Goal: Task Accomplishment & Management: Manage account settings

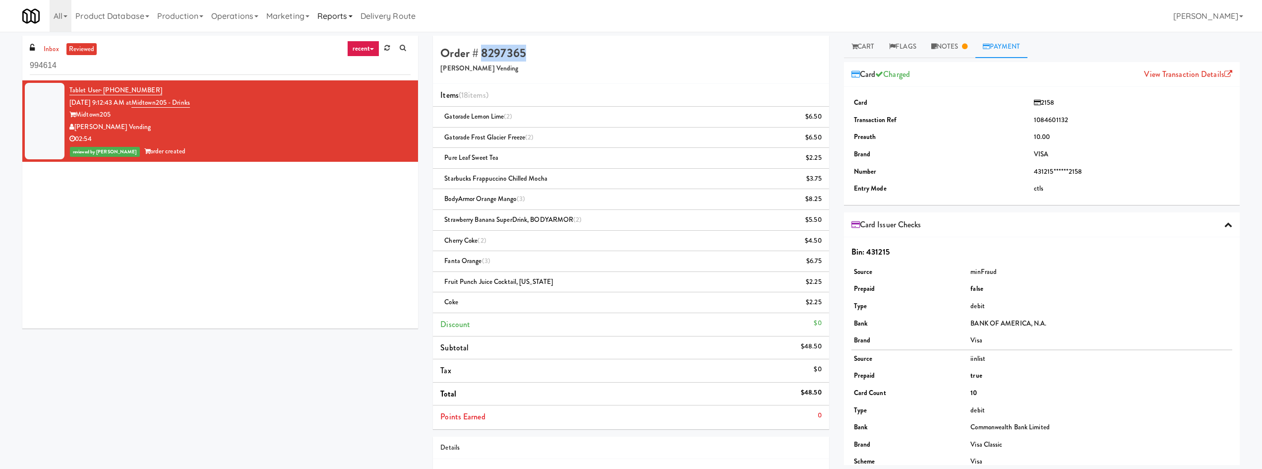
scroll to position [53, 0]
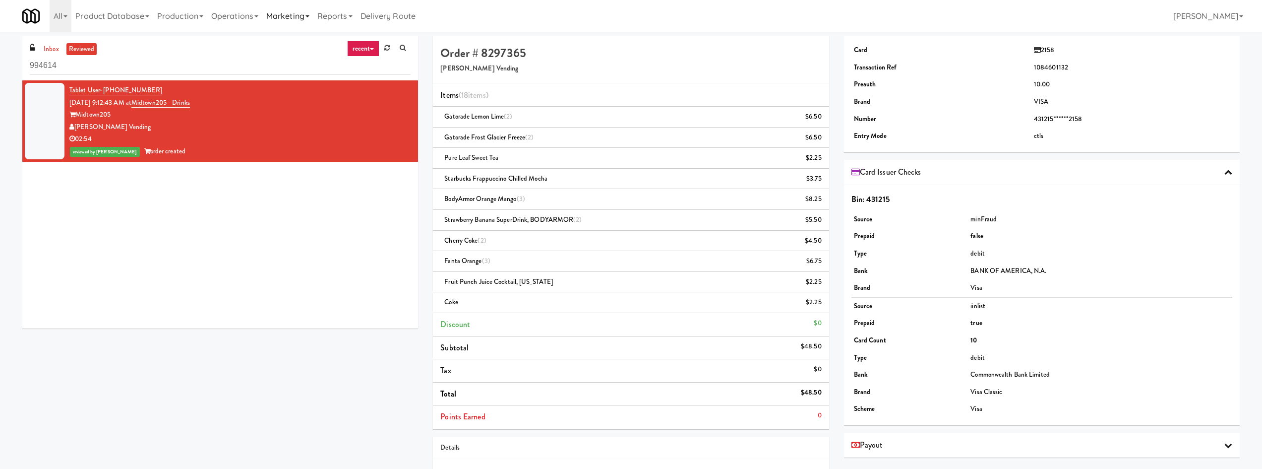
drag, startPoint x: 317, startPoint y: 4, endPoint x: 294, endPoint y: 13, distance: 25.0
click at [313, 4] on link "Marketing" at bounding box center [287, 16] width 51 height 32
drag, startPoint x: 234, startPoint y: 20, endPoint x: 261, endPoint y: 26, distance: 28.0
click at [236, 19] on link "Operations" at bounding box center [234, 16] width 55 height 32
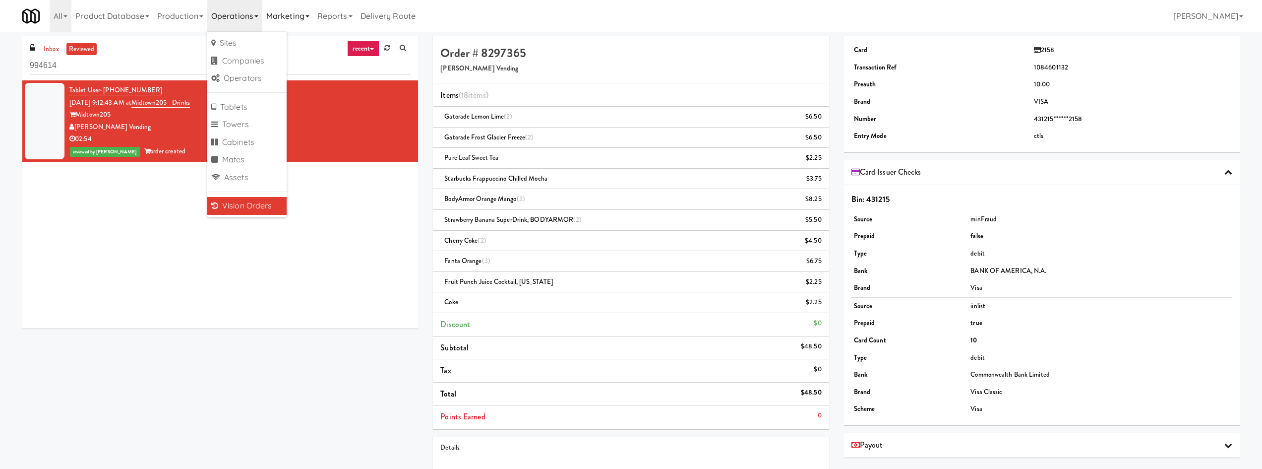
drag, startPoint x: 326, startPoint y: 25, endPoint x: 300, endPoint y: 20, distance: 26.8
click at [325, 25] on link "Reports" at bounding box center [334, 16] width 43 height 32
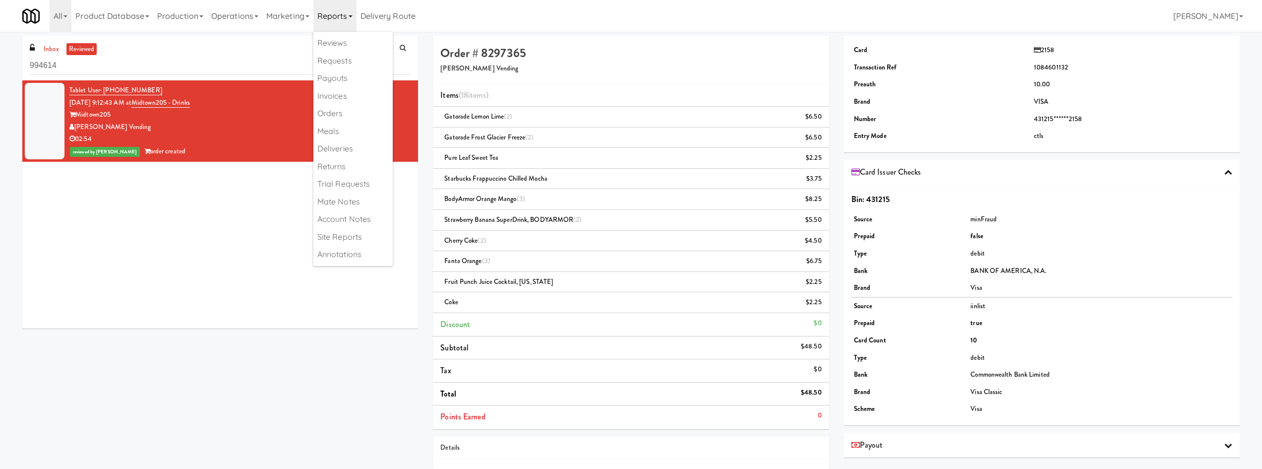
drag, startPoint x: 302, startPoint y: 22, endPoint x: 309, endPoint y: 44, distance: 22.4
click at [301, 22] on link "Marketing" at bounding box center [287, 16] width 51 height 32
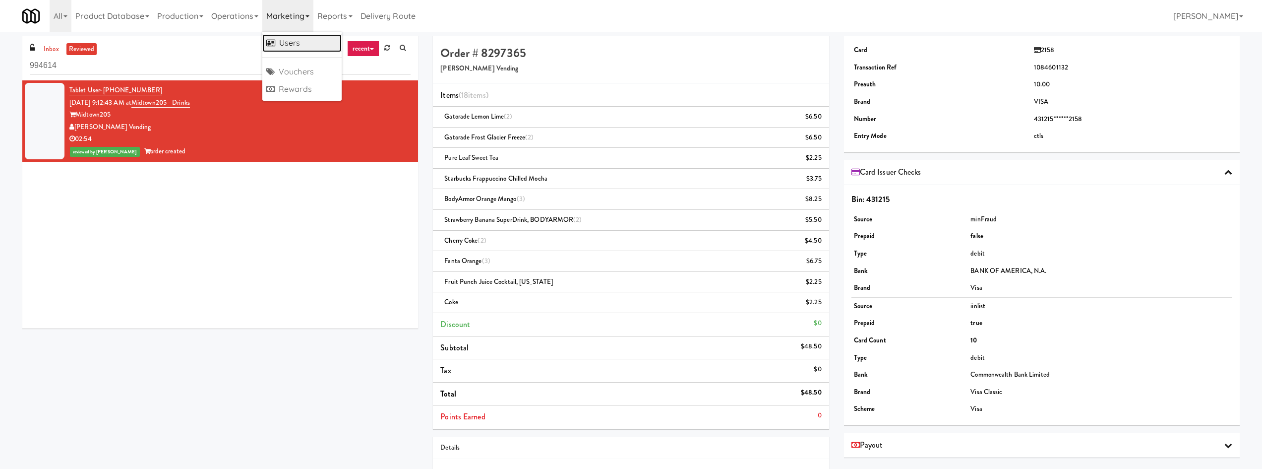
click at [311, 46] on link "Users" at bounding box center [301, 43] width 79 height 18
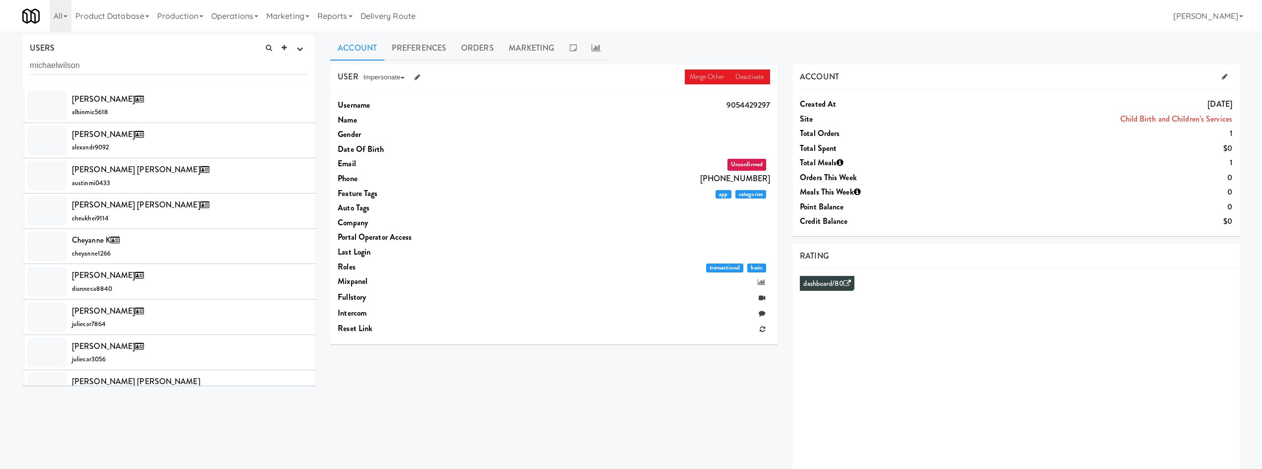
type input "michaelwilson"
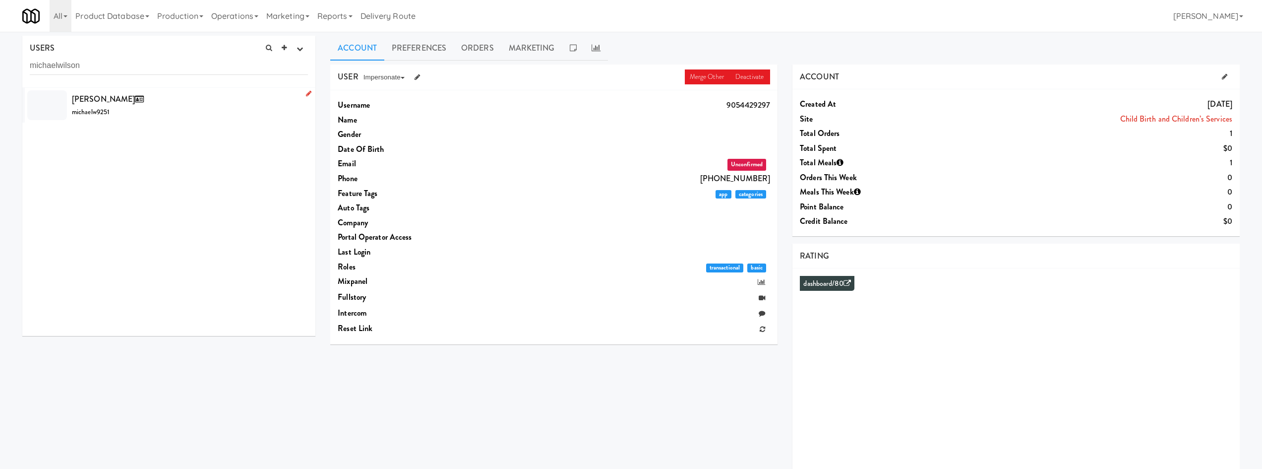
click at [234, 104] on div "[PERSON_NAME] michaelw9251" at bounding box center [190, 105] width 236 height 27
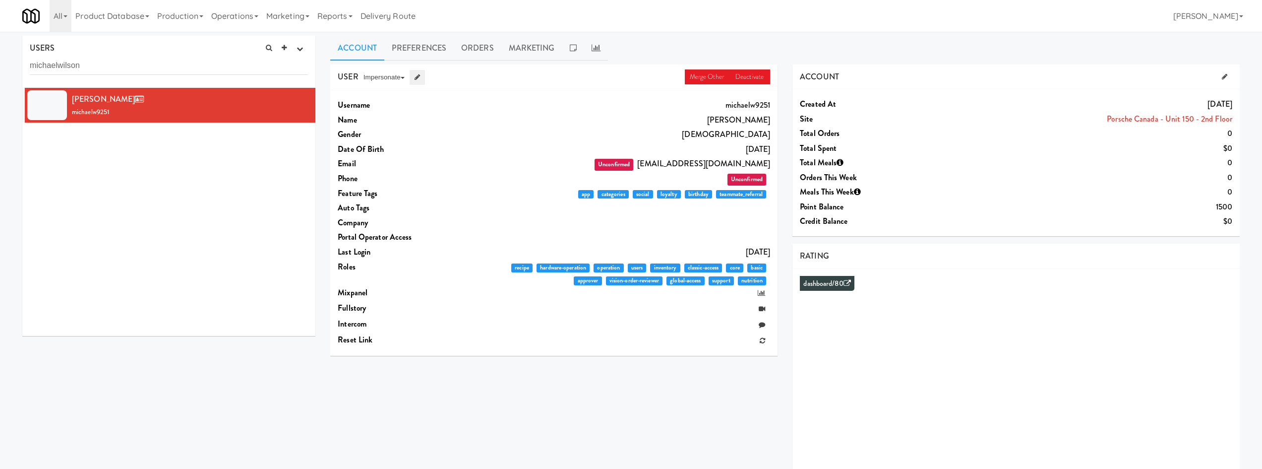
click at [415, 78] on link at bounding box center [417, 77] width 15 height 15
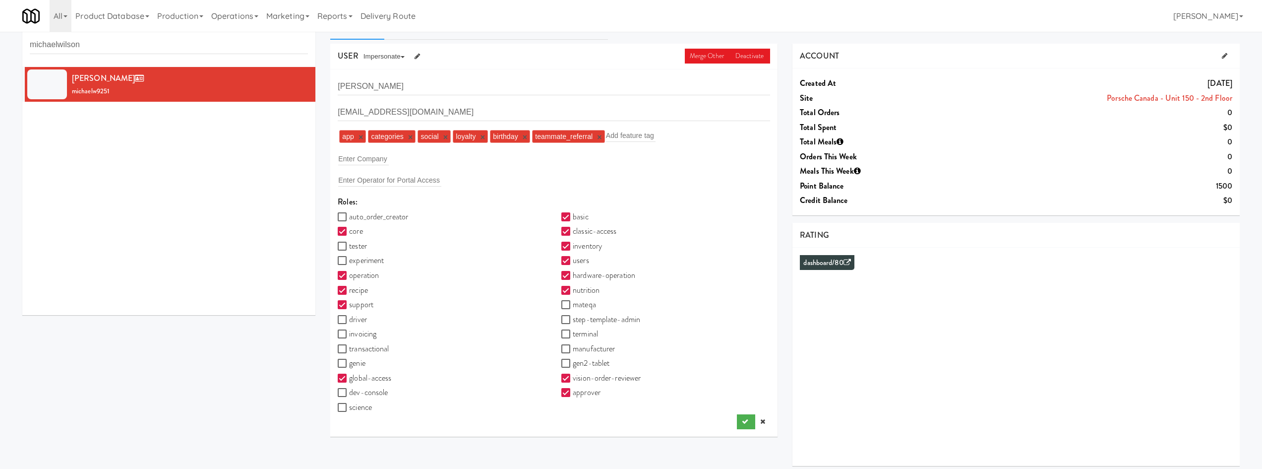
scroll to position [32, 0]
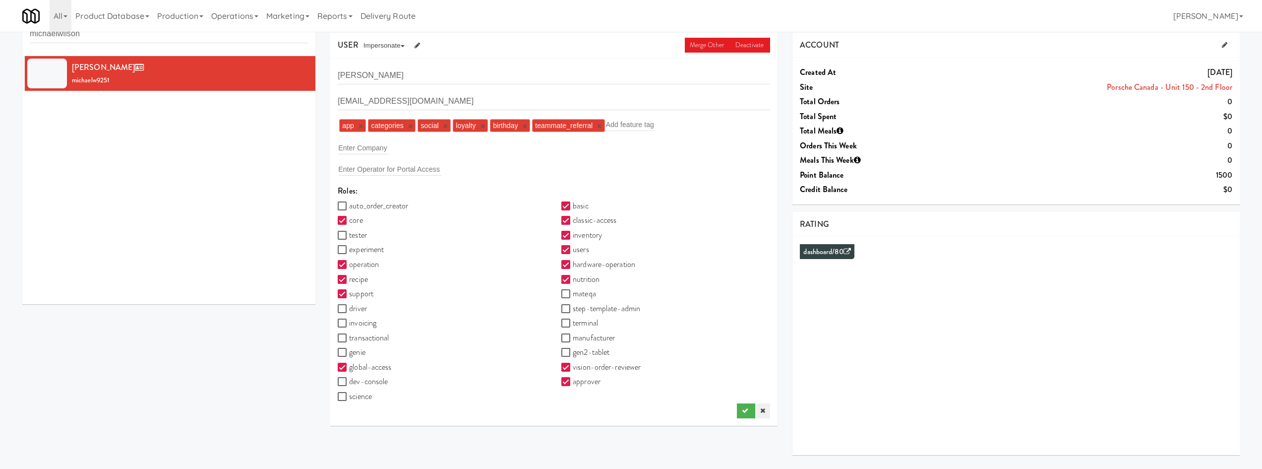
click at [765, 410] on icon at bounding box center [762, 410] width 5 height 6
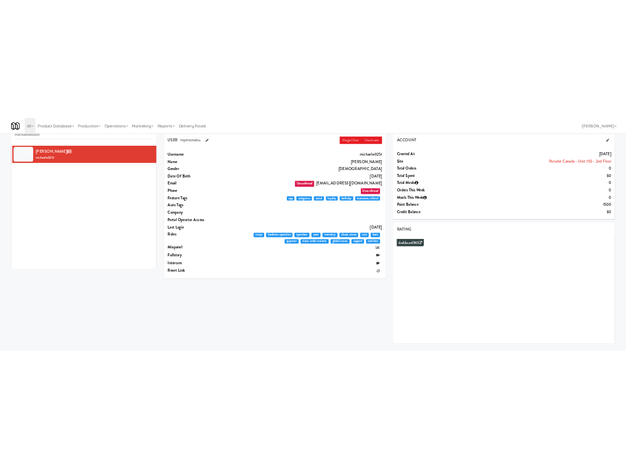
scroll to position [0, 0]
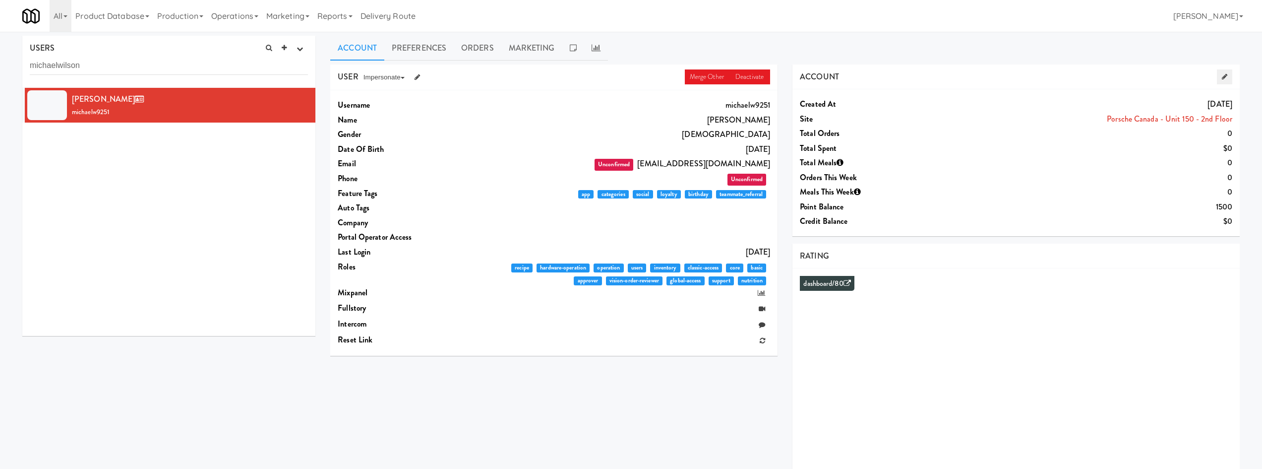
click at [1223, 75] on icon at bounding box center [1224, 76] width 5 height 6
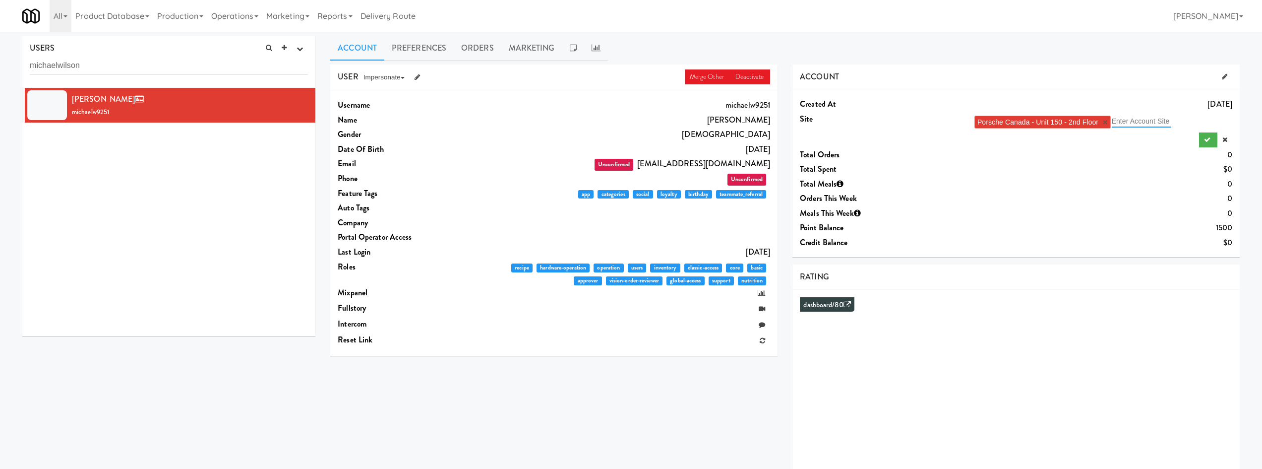
click at [1135, 123] on input "text" at bounding box center [1142, 121] width 60 height 13
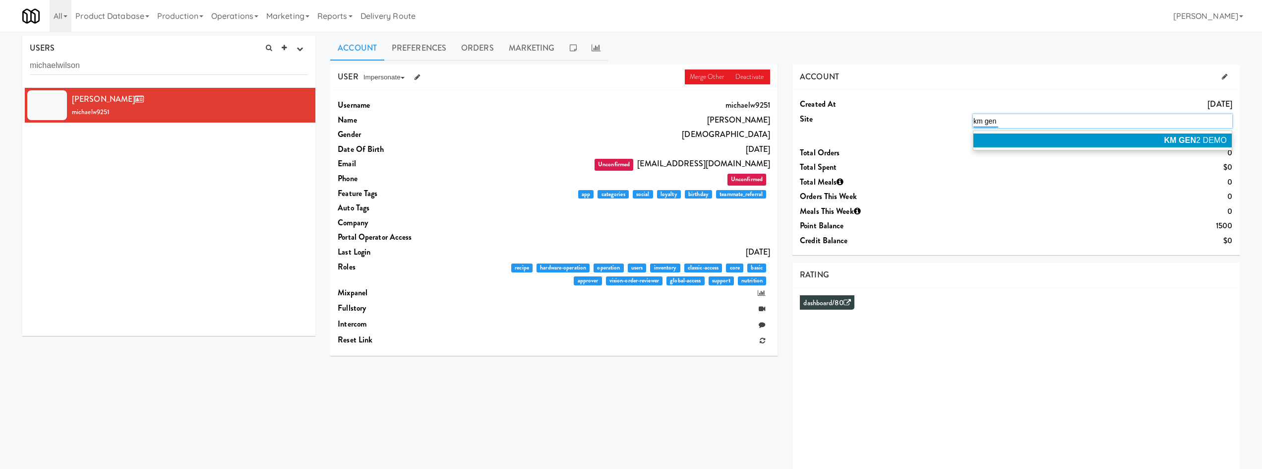
type input "km gen"
click at [1134, 135] on li "KM GEN 2 DEMO" at bounding box center [1103, 140] width 258 height 14
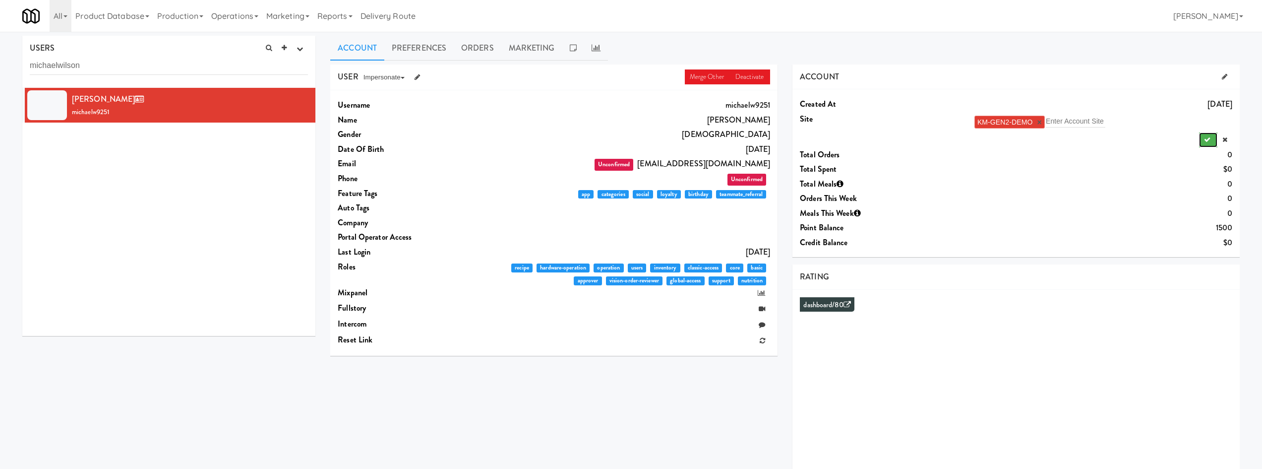
drag, startPoint x: 1214, startPoint y: 141, endPoint x: 1161, endPoint y: 170, distance: 60.6
click at [1213, 141] on button "submit" at bounding box center [1208, 139] width 18 height 15
